Goal: Navigation & Orientation: Understand site structure

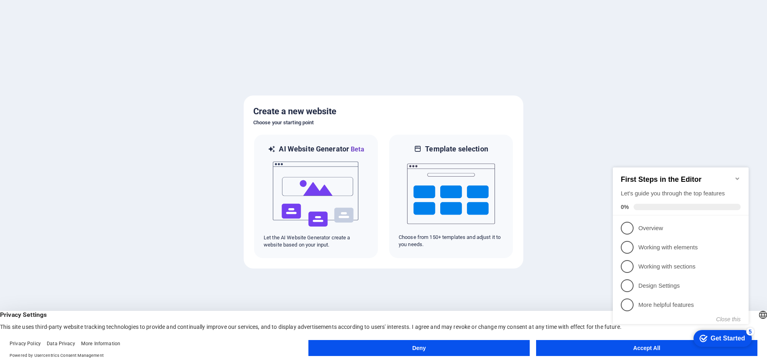
click at [598, 349] on button "Accept All" at bounding box center [646, 348] width 221 height 16
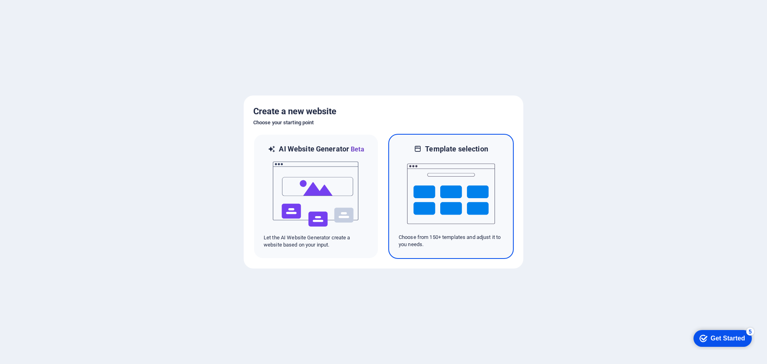
click at [477, 214] on img at bounding box center [451, 194] width 88 height 80
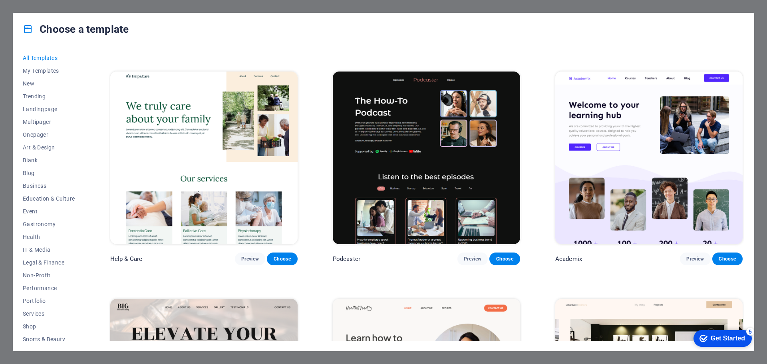
scroll to position [878, 0]
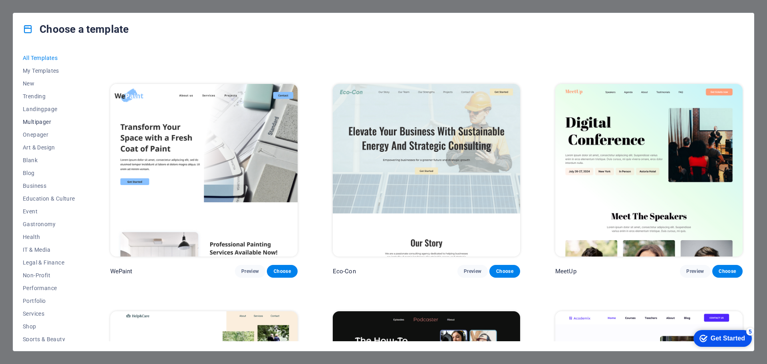
click at [40, 126] on button "Multipager" at bounding box center [49, 121] width 52 height 13
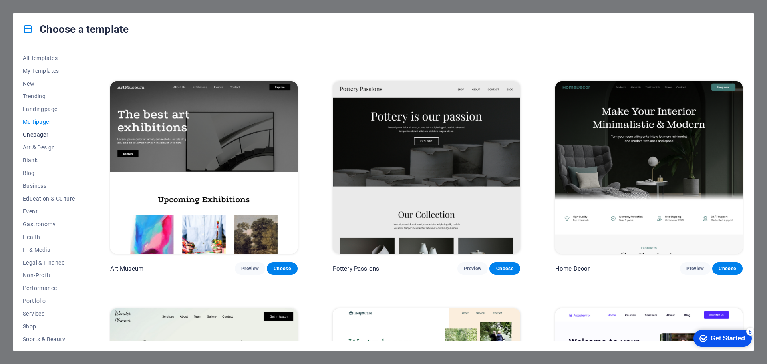
click at [37, 133] on span "Onepager" at bounding box center [49, 134] width 52 height 6
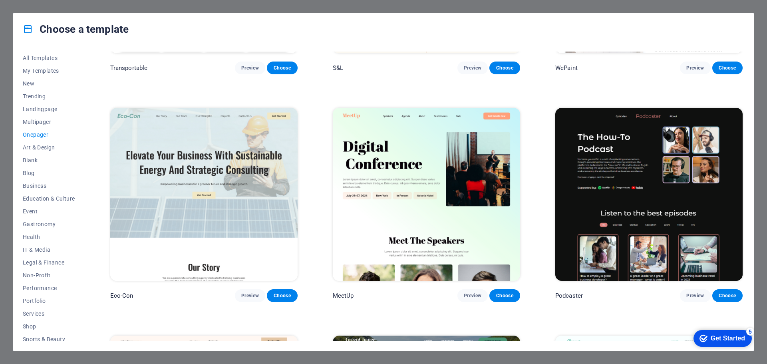
scroll to position [279, 0]
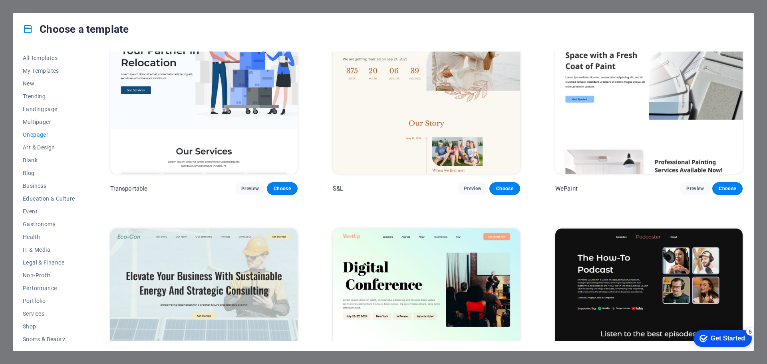
click at [382, 153] on img at bounding box center [426, 87] width 187 height 172
